Goal: Find specific page/section: Find specific page/section

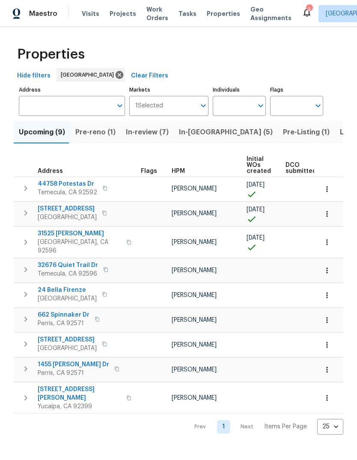
click at [235, 106] on input "Individuals" at bounding box center [233, 106] width 40 height 20
type input "jeff"
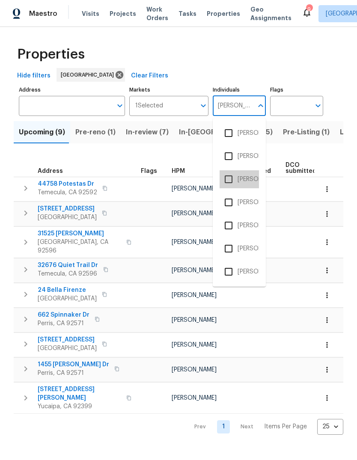
click at [246, 175] on li "[PERSON_NAME]" at bounding box center [239, 179] width 39 height 18
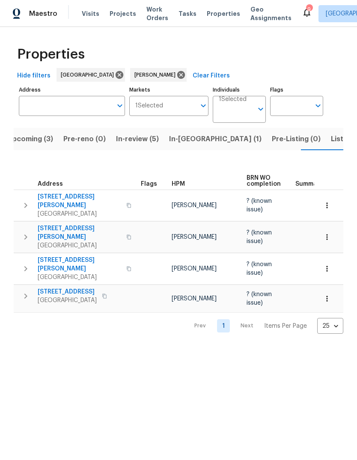
click at [331, 141] on span "Listed (2)" at bounding box center [347, 139] width 32 height 12
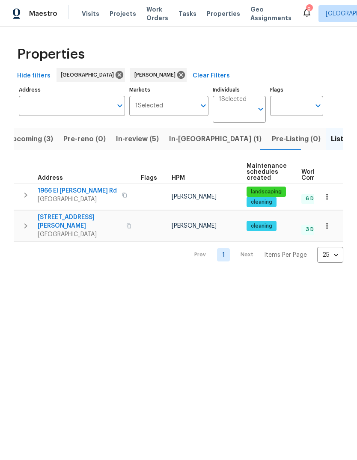
click at [35, 141] on span "Upcoming (3)" at bounding box center [30, 139] width 46 height 12
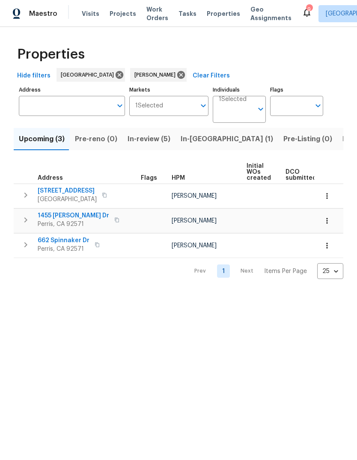
click at [89, 16] on span "Visits" at bounding box center [91, 13] width 18 height 9
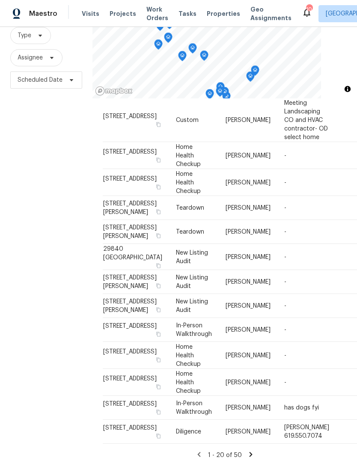
scroll to position [208, 0]
